Goal: Task Accomplishment & Management: Use online tool/utility

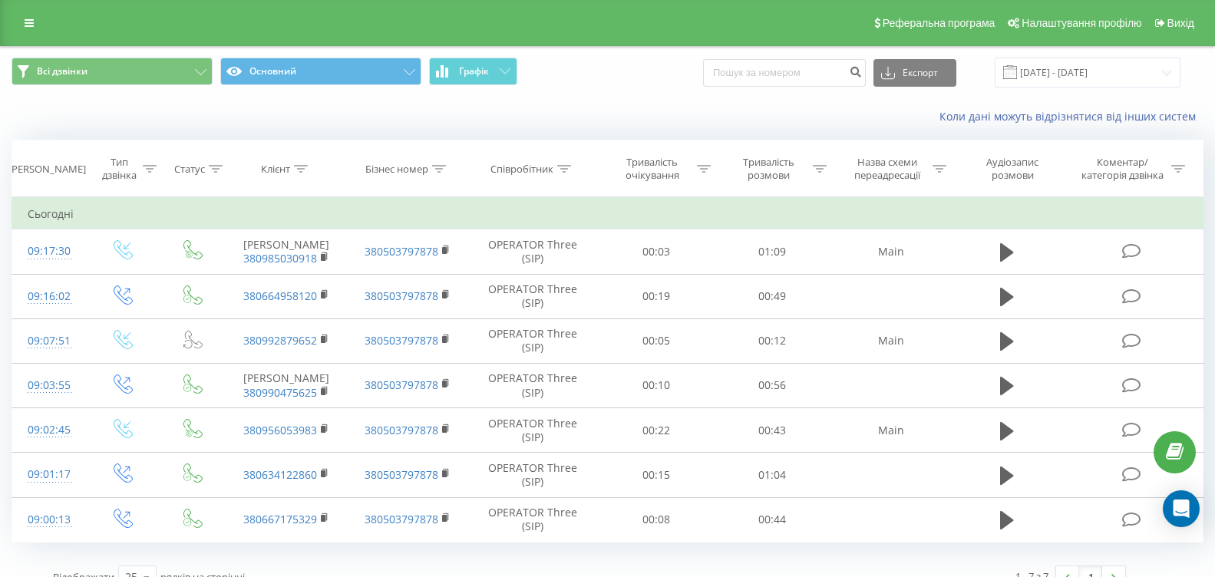
click at [479, 74] on span "Графік" at bounding box center [474, 71] width 30 height 11
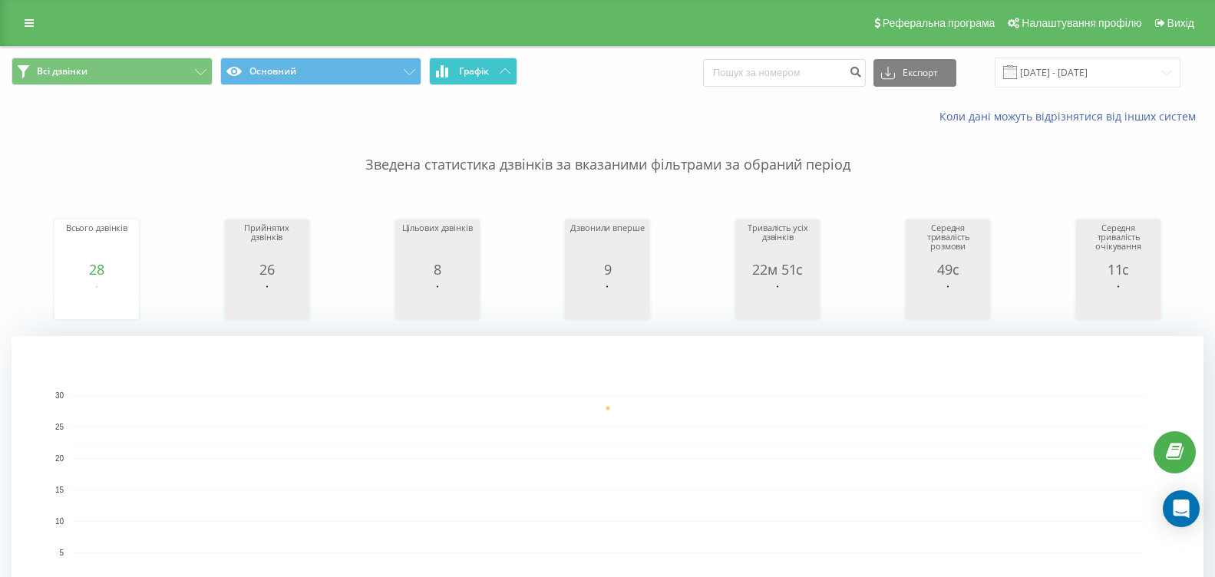
click at [510, 77] on button "Графік" at bounding box center [473, 72] width 88 height 28
click at [506, 77] on button "Графік" at bounding box center [473, 72] width 88 height 28
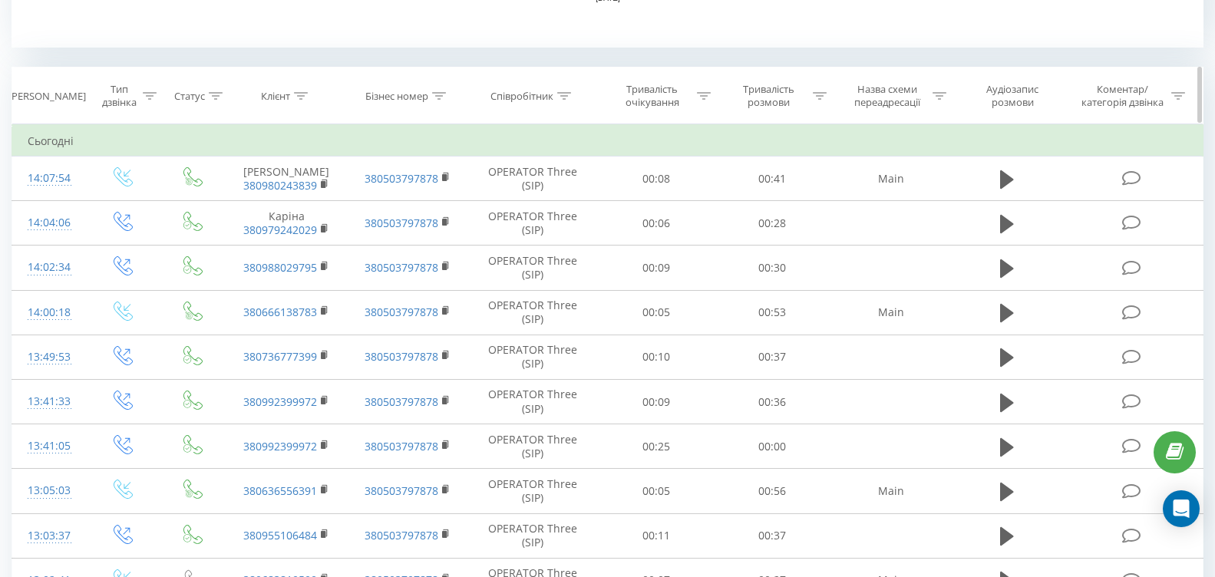
scroll to position [384, 0]
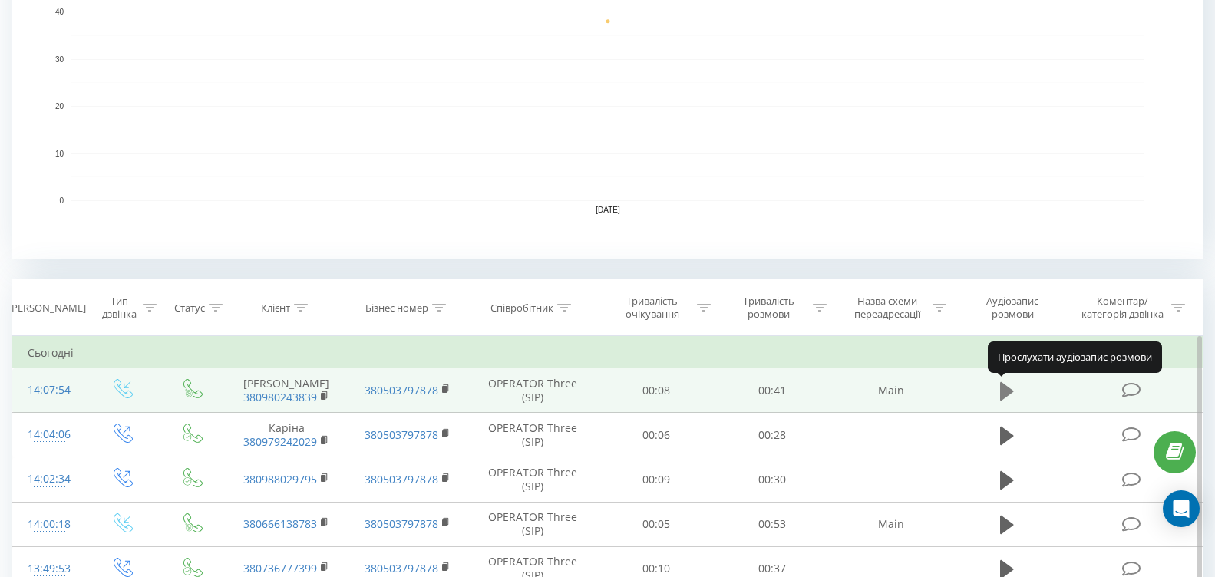
click at [1004, 390] on icon at bounding box center [1007, 390] width 14 height 18
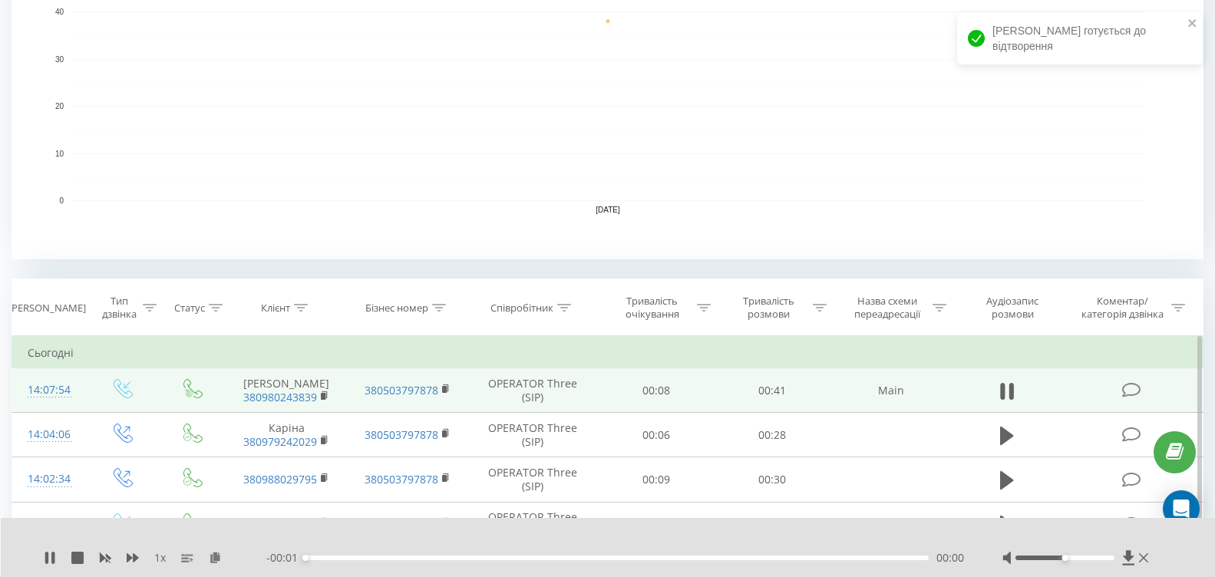
click at [397, 559] on div "00:00" at bounding box center [616, 558] width 623 height 5
click at [418, 557] on div "00:00" at bounding box center [616, 558] width 623 height 5
click at [1106, 557] on div at bounding box center [1064, 558] width 99 height 5
drag, startPoint x: 1102, startPoint y: 560, endPoint x: 1127, endPoint y: 543, distance: 30.4
click at [1125, 554] on div at bounding box center [1077, 557] width 150 height 15
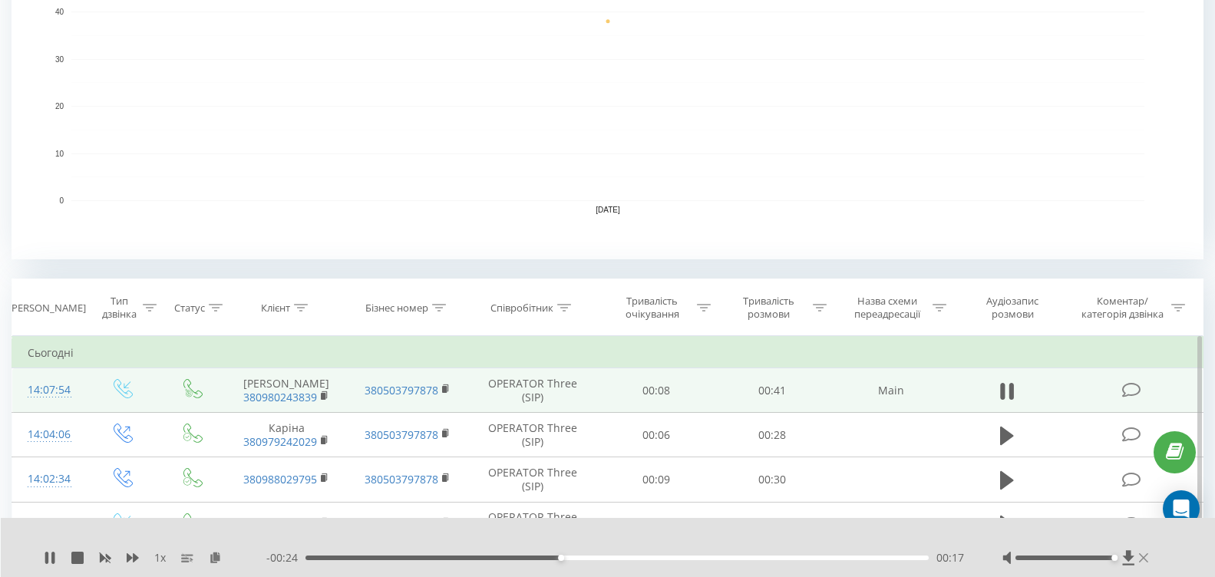
click at [1146, 556] on icon at bounding box center [1143, 557] width 9 height 9
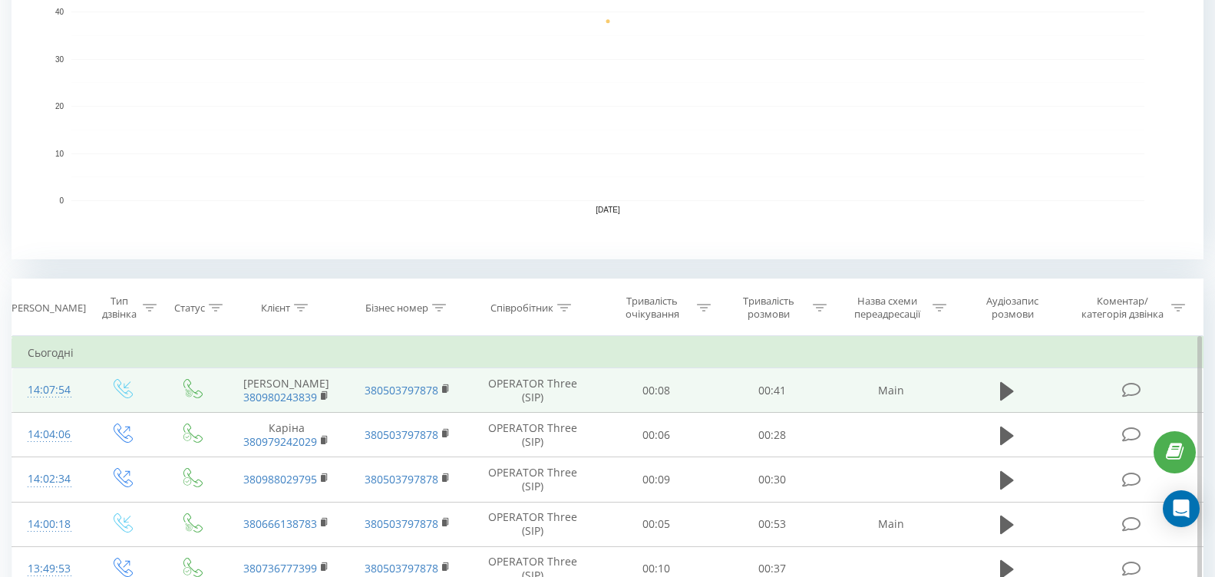
scroll to position [0, 0]
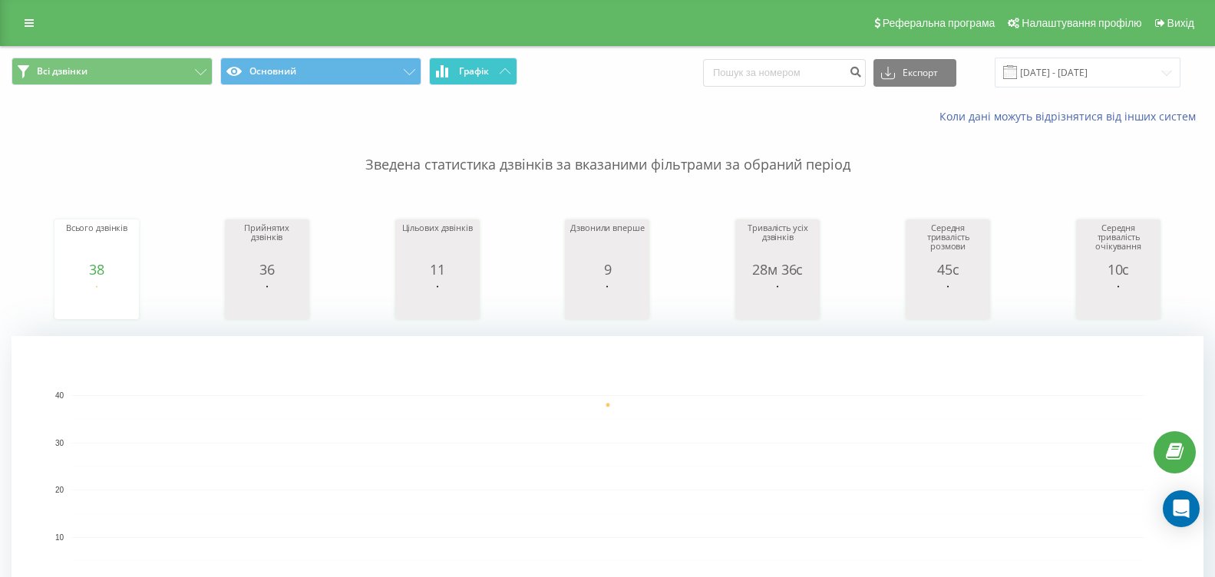
click at [433, 67] on button "Графік" at bounding box center [473, 72] width 88 height 28
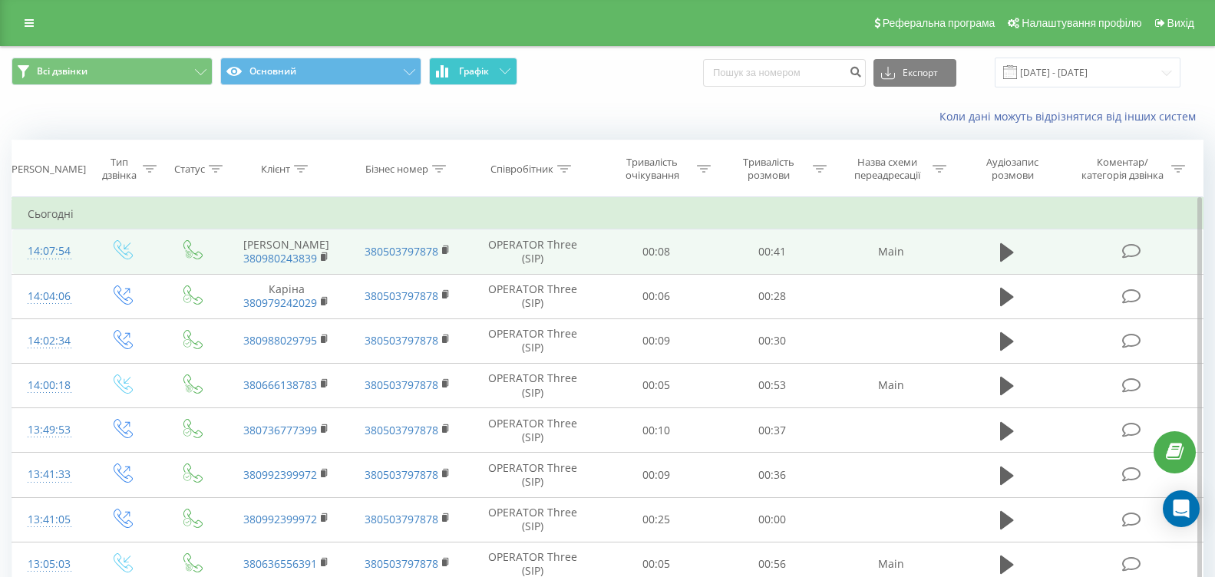
click at [433, 67] on button "Графік" at bounding box center [473, 72] width 88 height 28
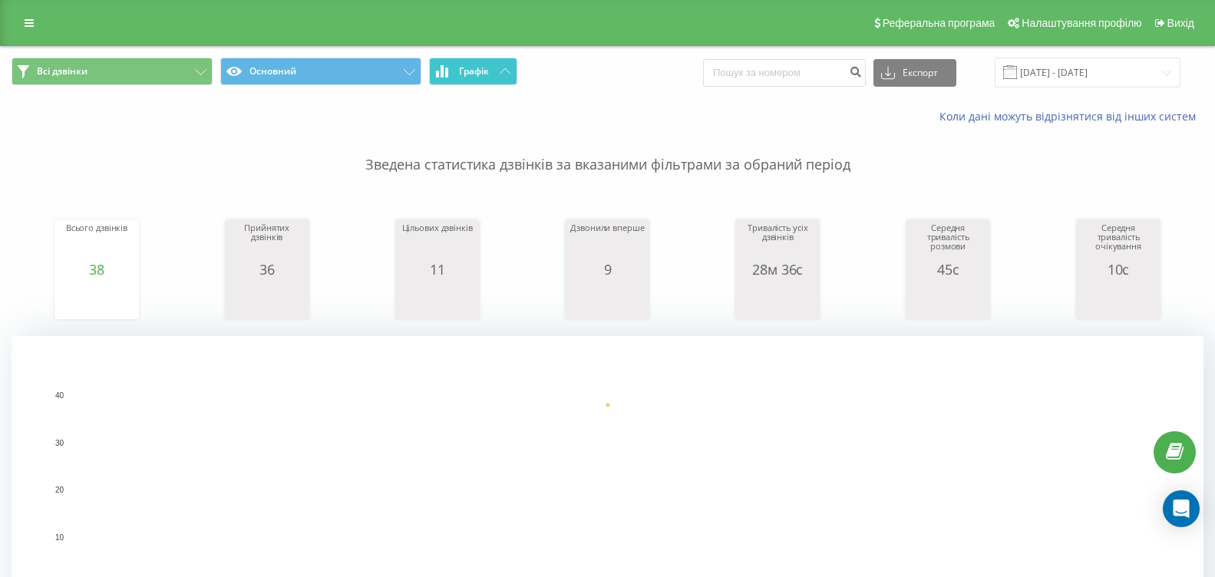
click at [473, 71] on span "Графік" at bounding box center [474, 71] width 30 height 11
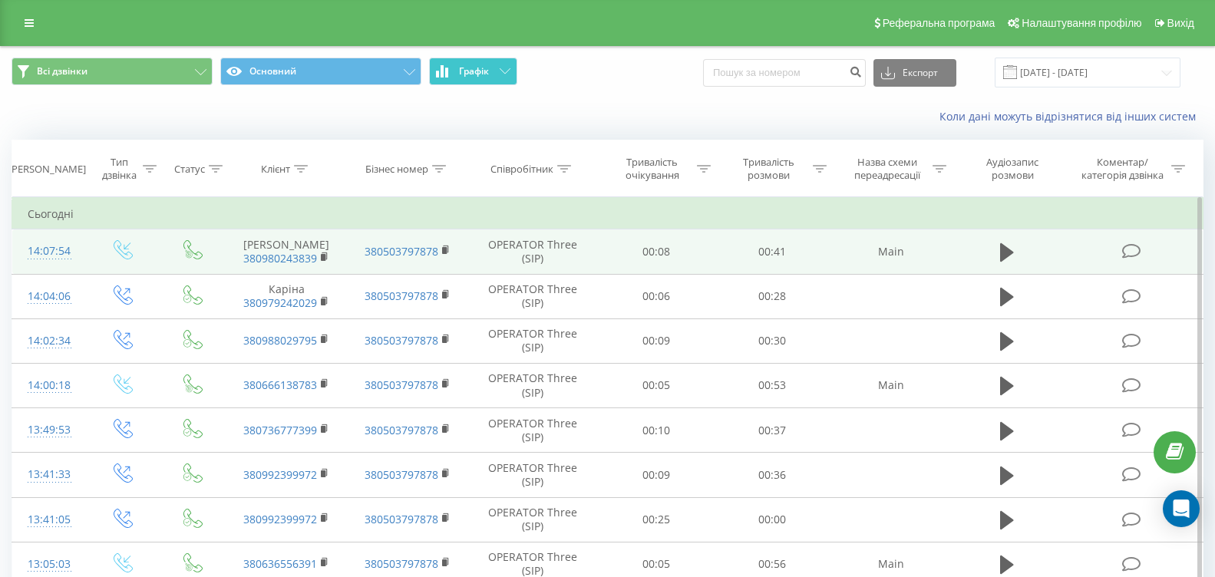
click at [473, 71] on span "Графік" at bounding box center [474, 71] width 30 height 11
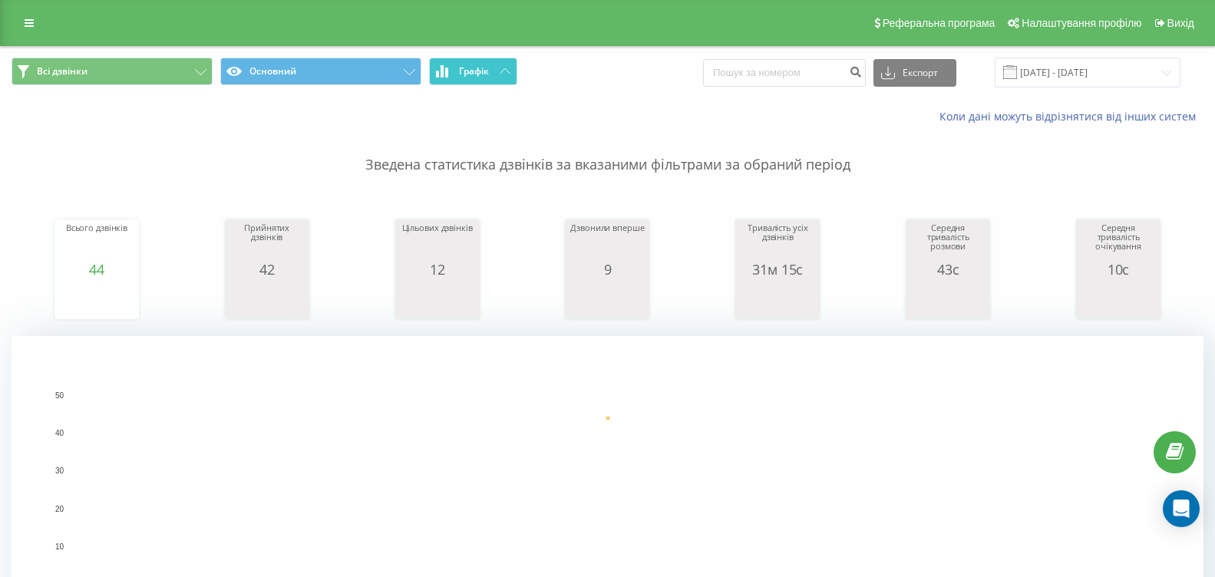
click at [501, 71] on icon at bounding box center [505, 70] width 11 height 5
click at [501, 67] on button "Графік" at bounding box center [473, 72] width 88 height 28
